Goal: Task Accomplishment & Management: Use online tool/utility

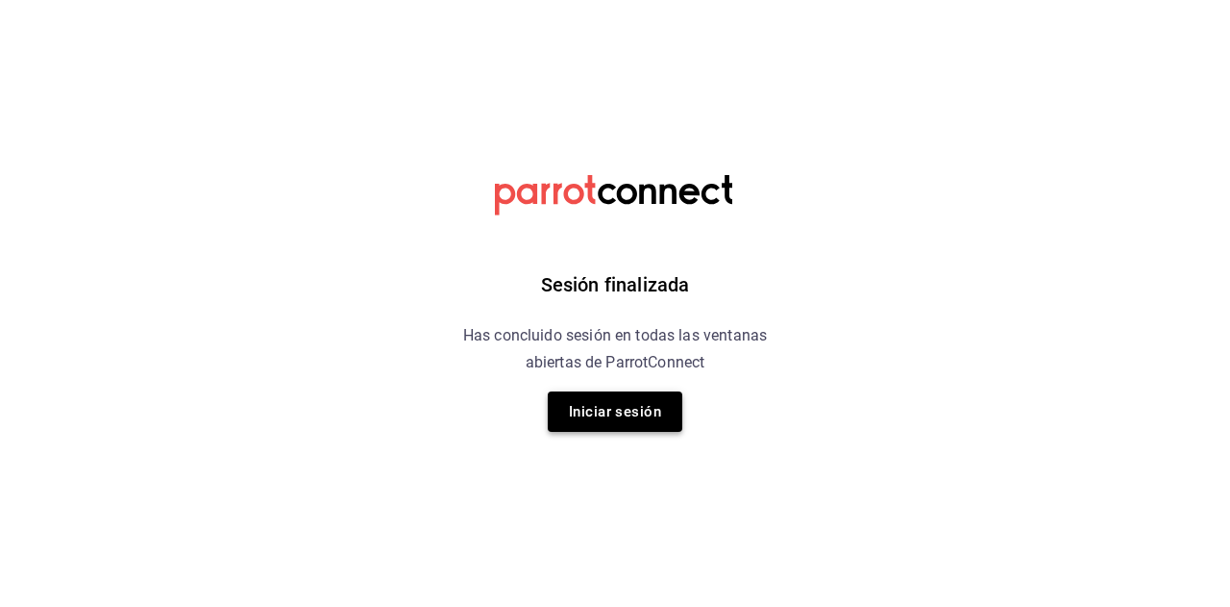
click at [611, 423] on button "Iniciar sesión" at bounding box center [615, 411] width 135 height 40
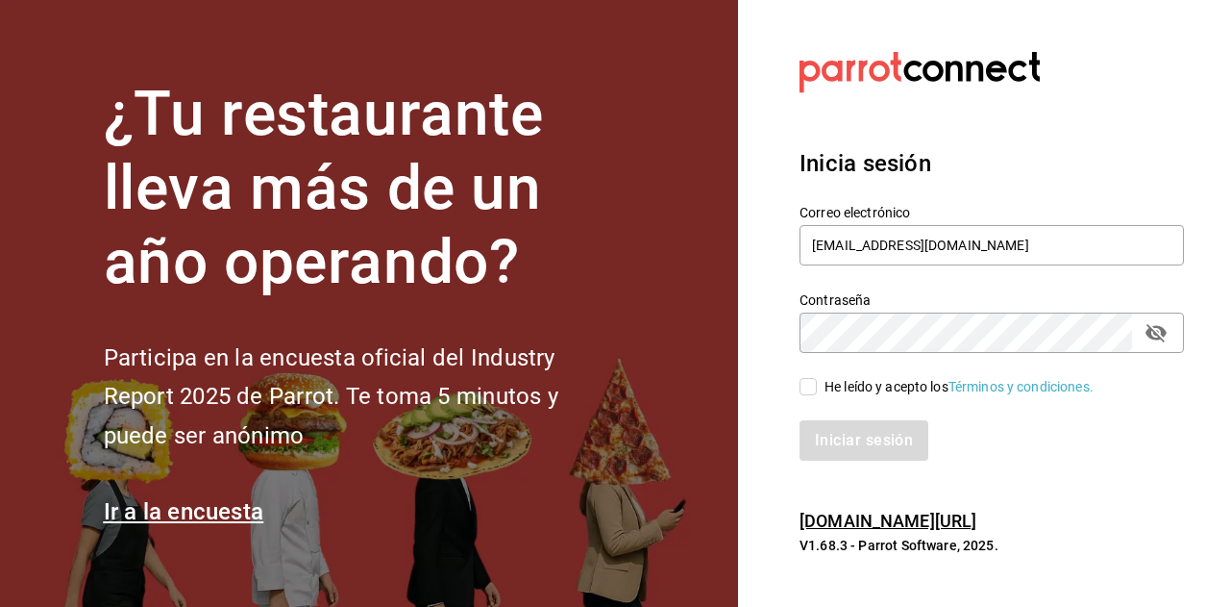
click at [811, 392] on input "He leído y acepto los Términos y condiciones." at bounding box center [808, 386] width 17 height 17
checkbox input "true"
click at [845, 457] on button "Iniciar sesión" at bounding box center [865, 440] width 131 height 40
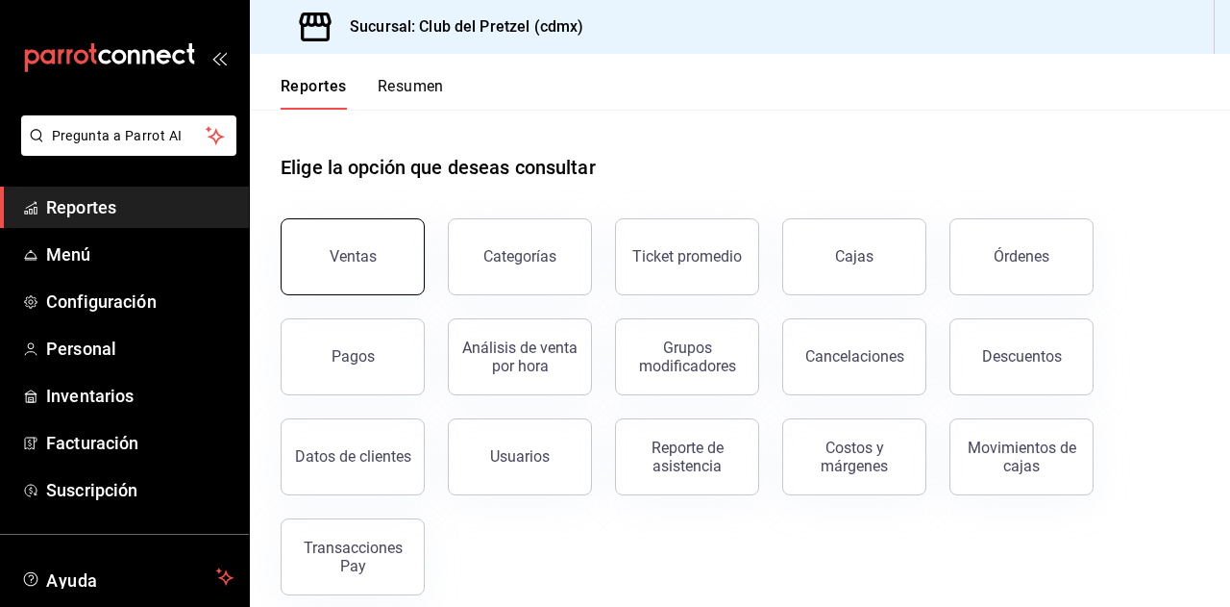
click at [356, 282] on button "Ventas" at bounding box center [353, 256] width 144 height 77
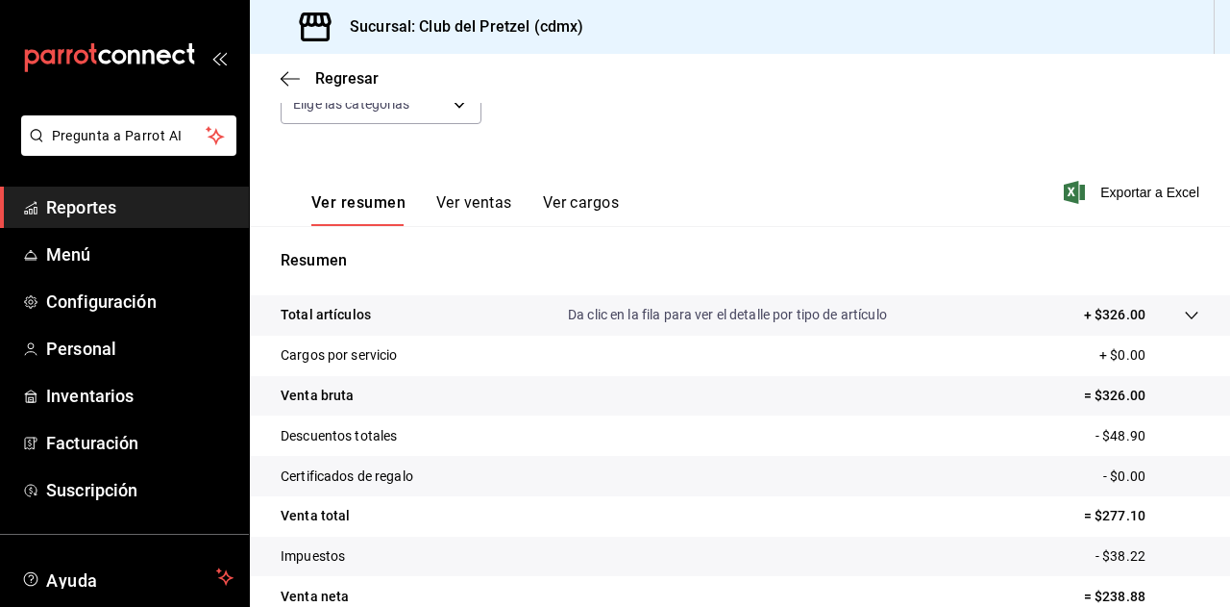
scroll to position [192, 0]
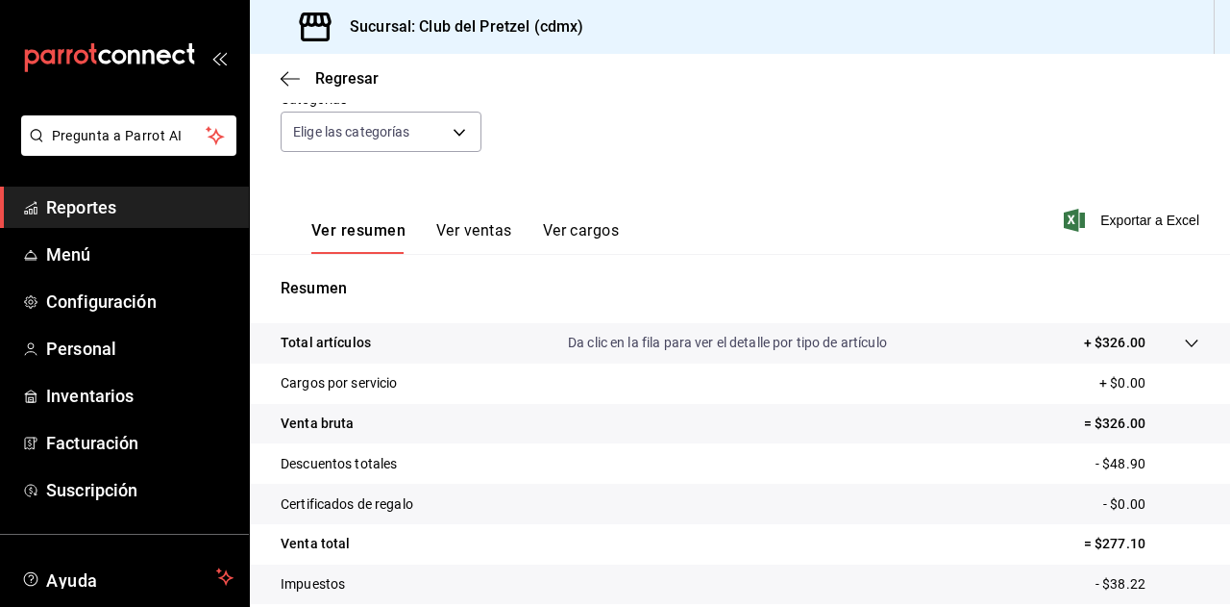
click at [455, 230] on button "Ver ventas" at bounding box center [474, 237] width 76 height 33
